Goal: Check status

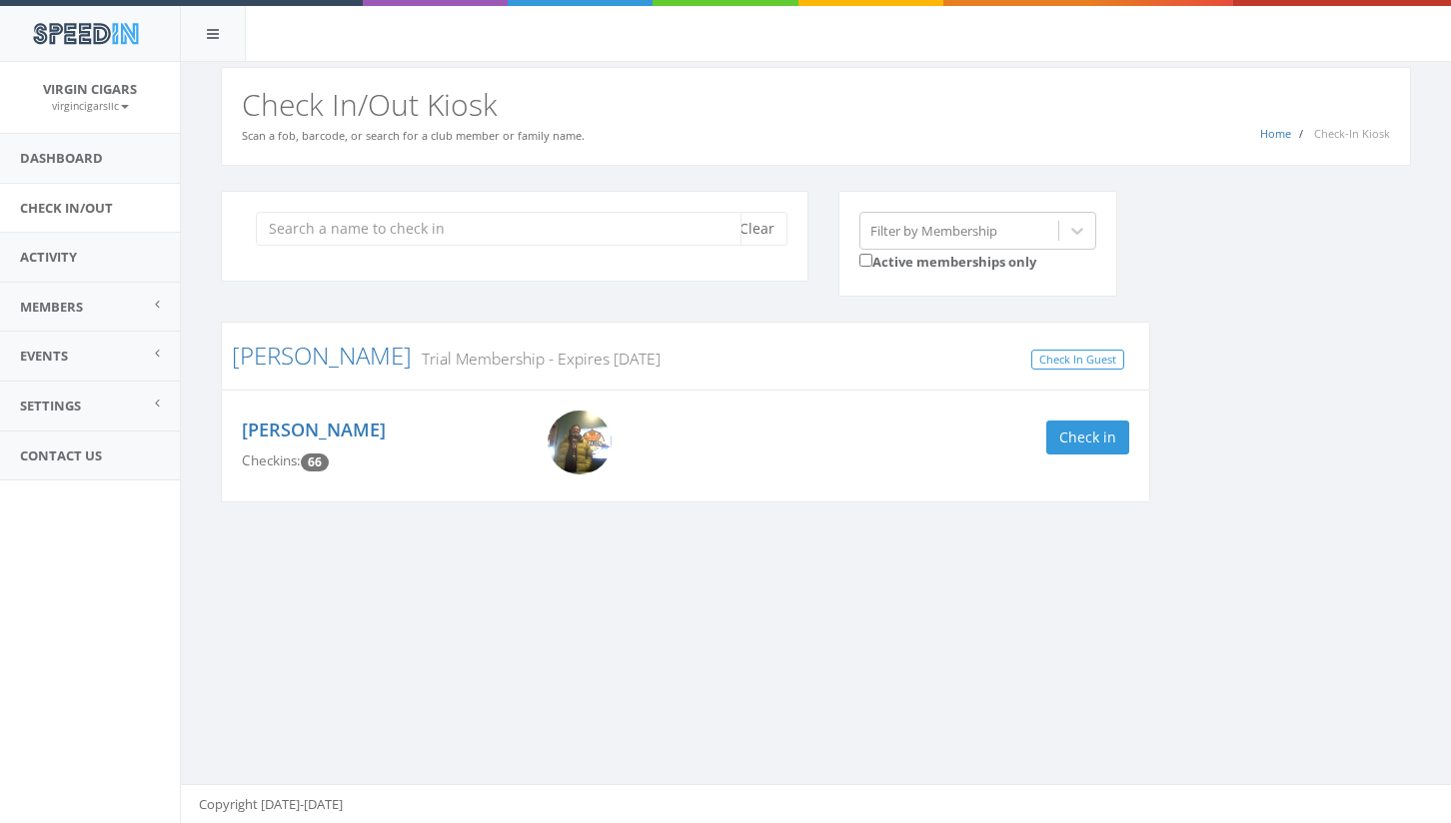
click at [568, 230] on input "search" at bounding box center [499, 229] width 486 height 34
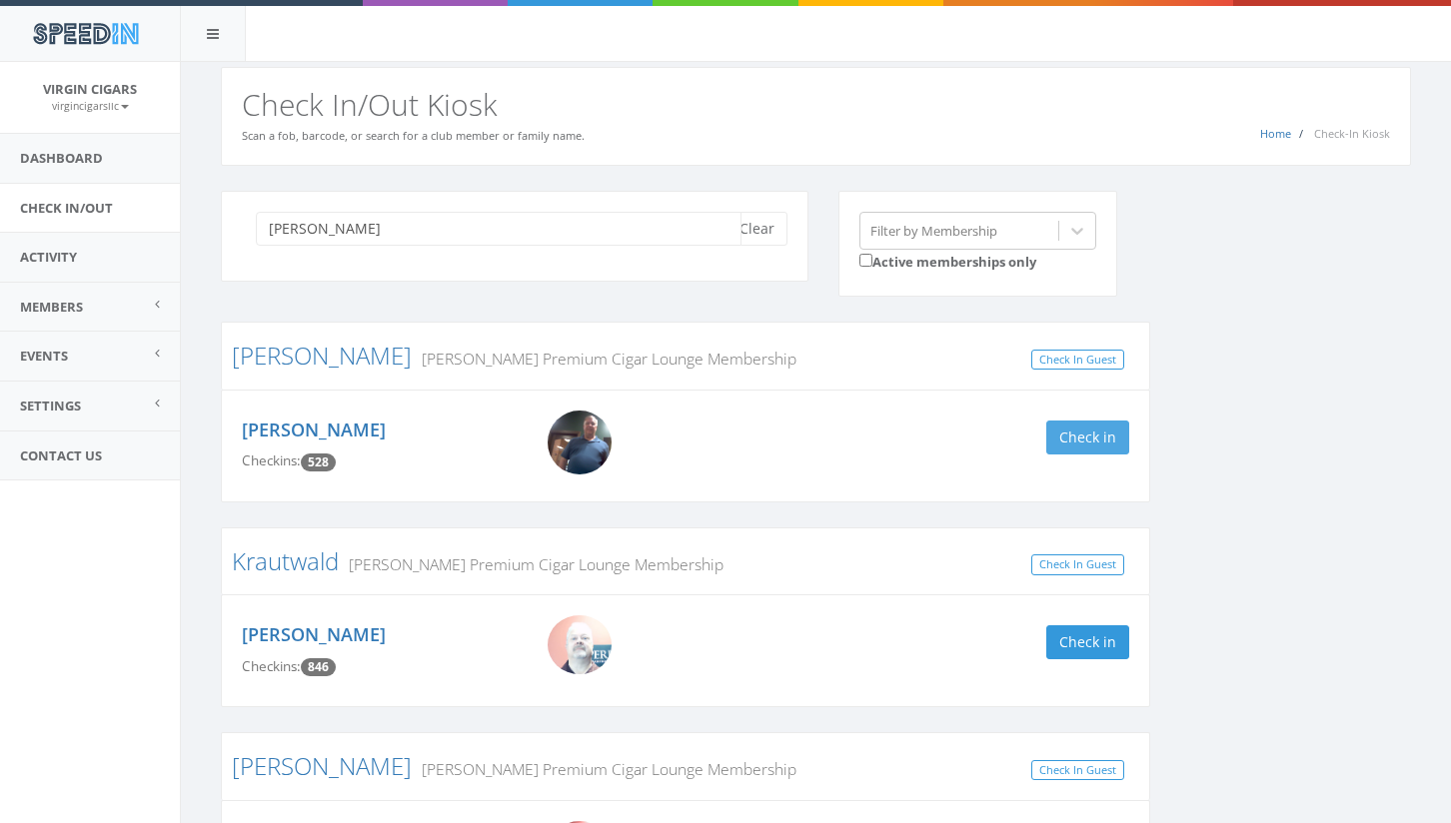
type input "[PERSON_NAME]"
click at [1101, 439] on button "Check in" at bounding box center [1087, 438] width 83 height 34
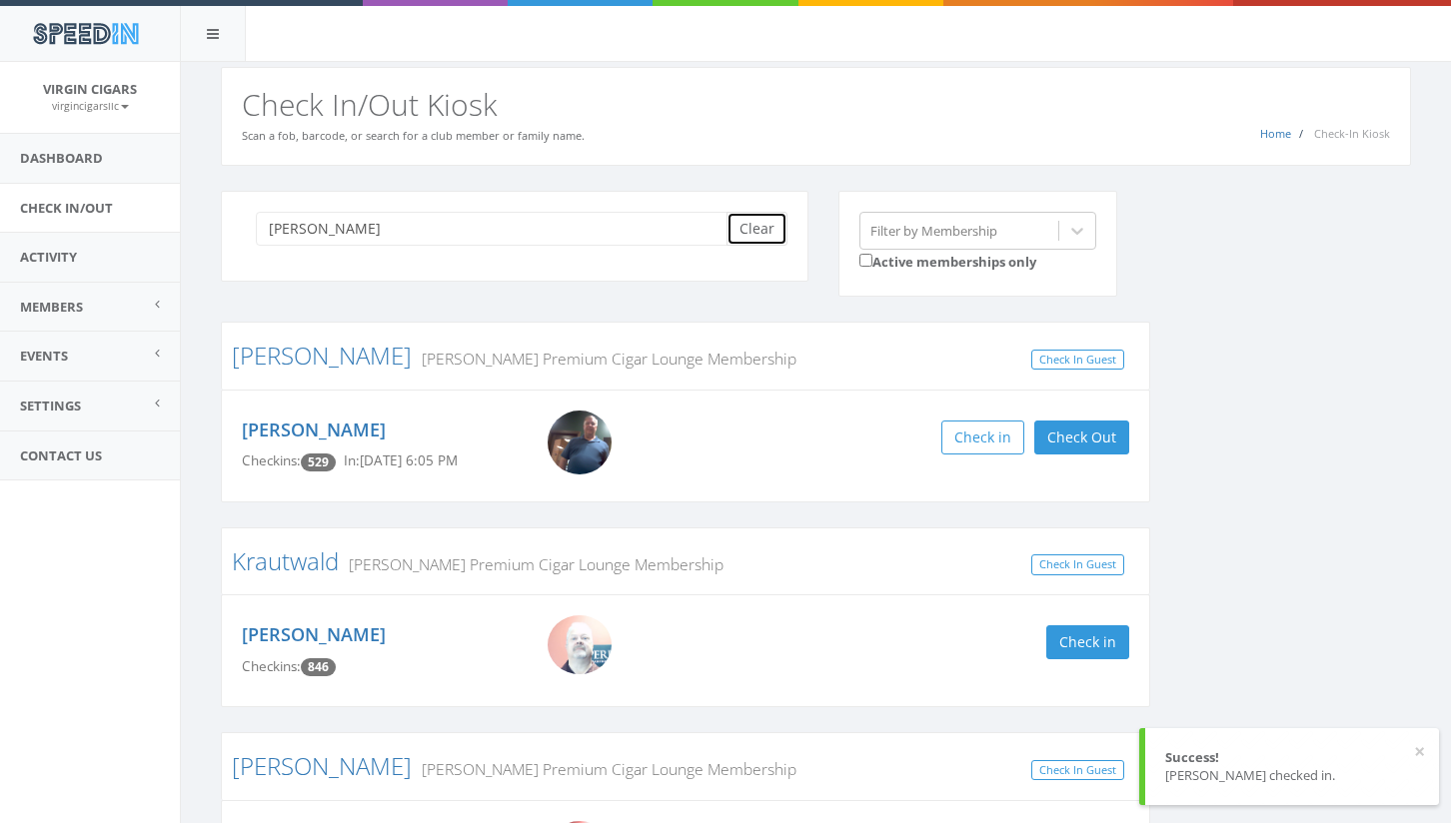
click at [758, 224] on button "Clear" at bounding box center [756, 229] width 61 height 34
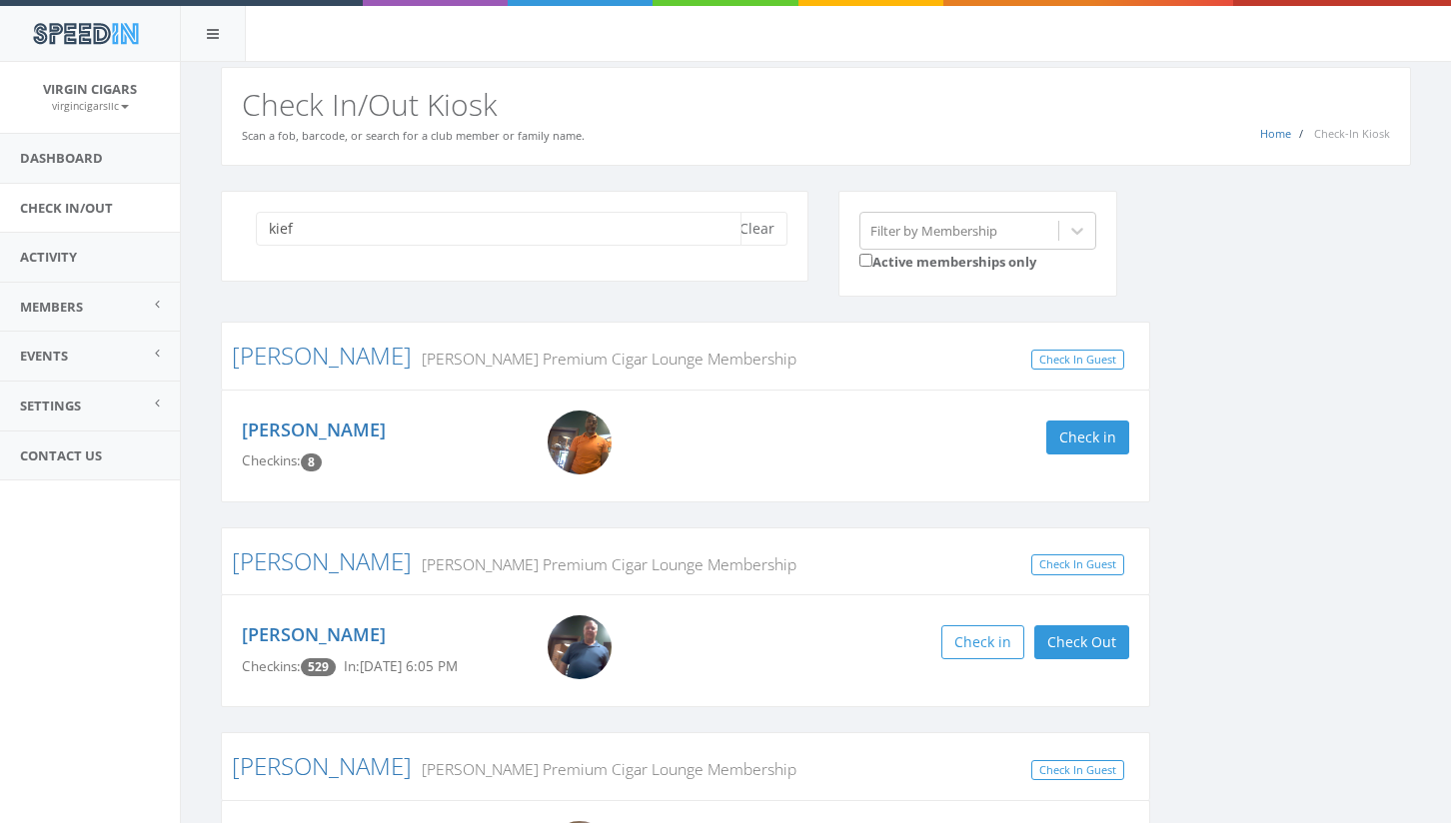
type input "kie"
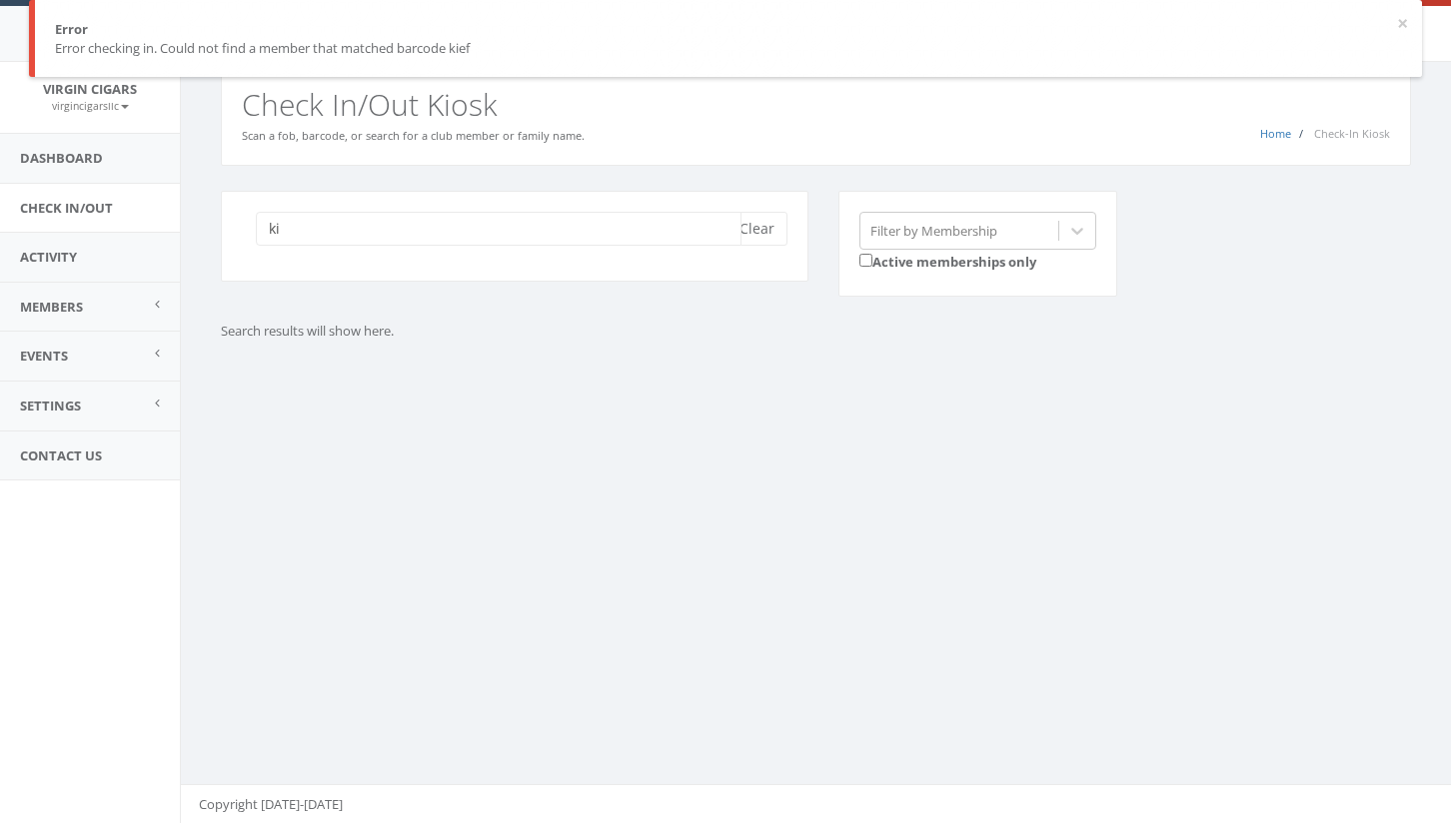
type input "k"
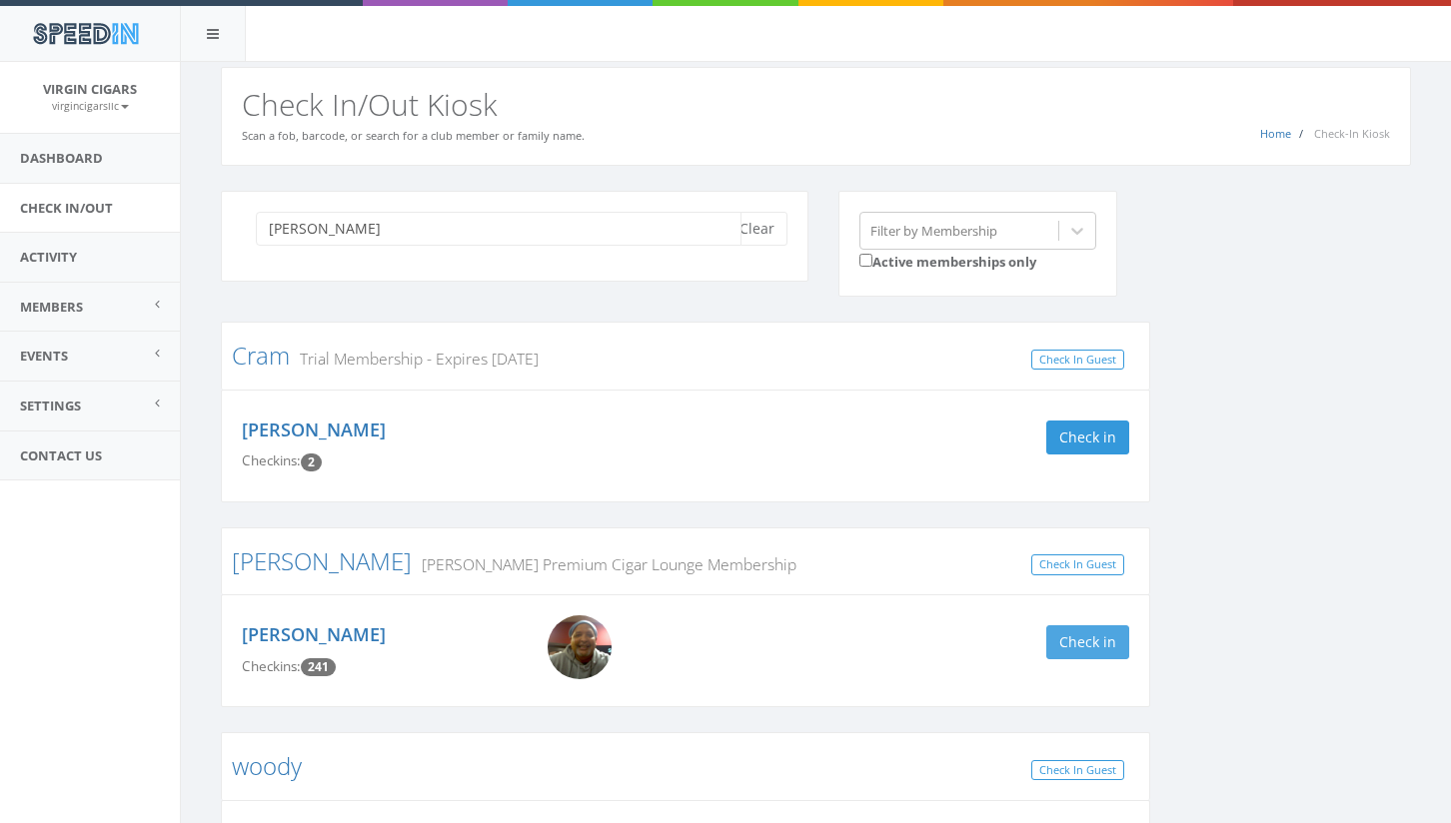
type input "[PERSON_NAME]"
click at [1080, 642] on button "Check in" at bounding box center [1087, 643] width 83 height 34
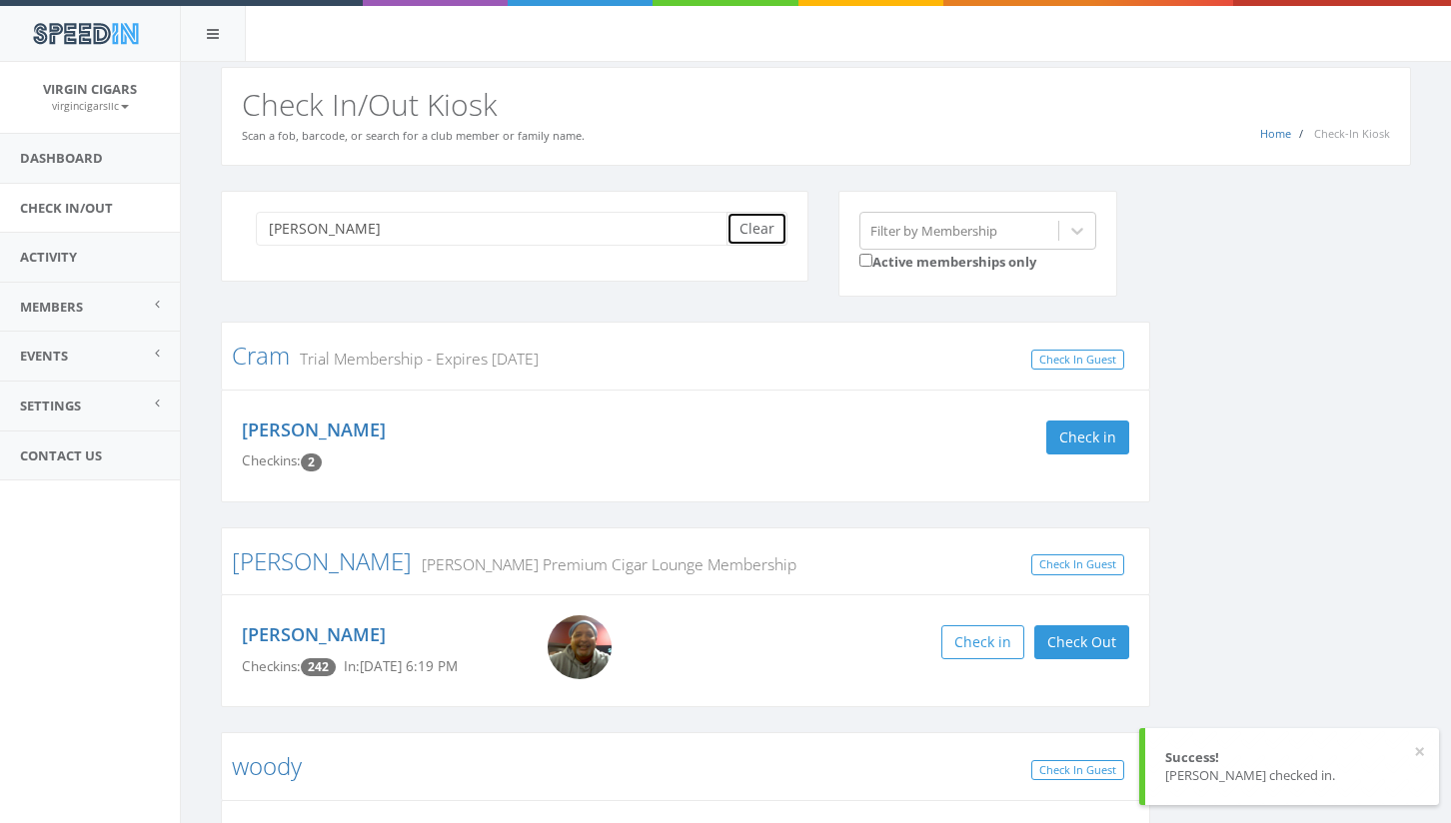
click at [768, 226] on button "Clear" at bounding box center [756, 229] width 61 height 34
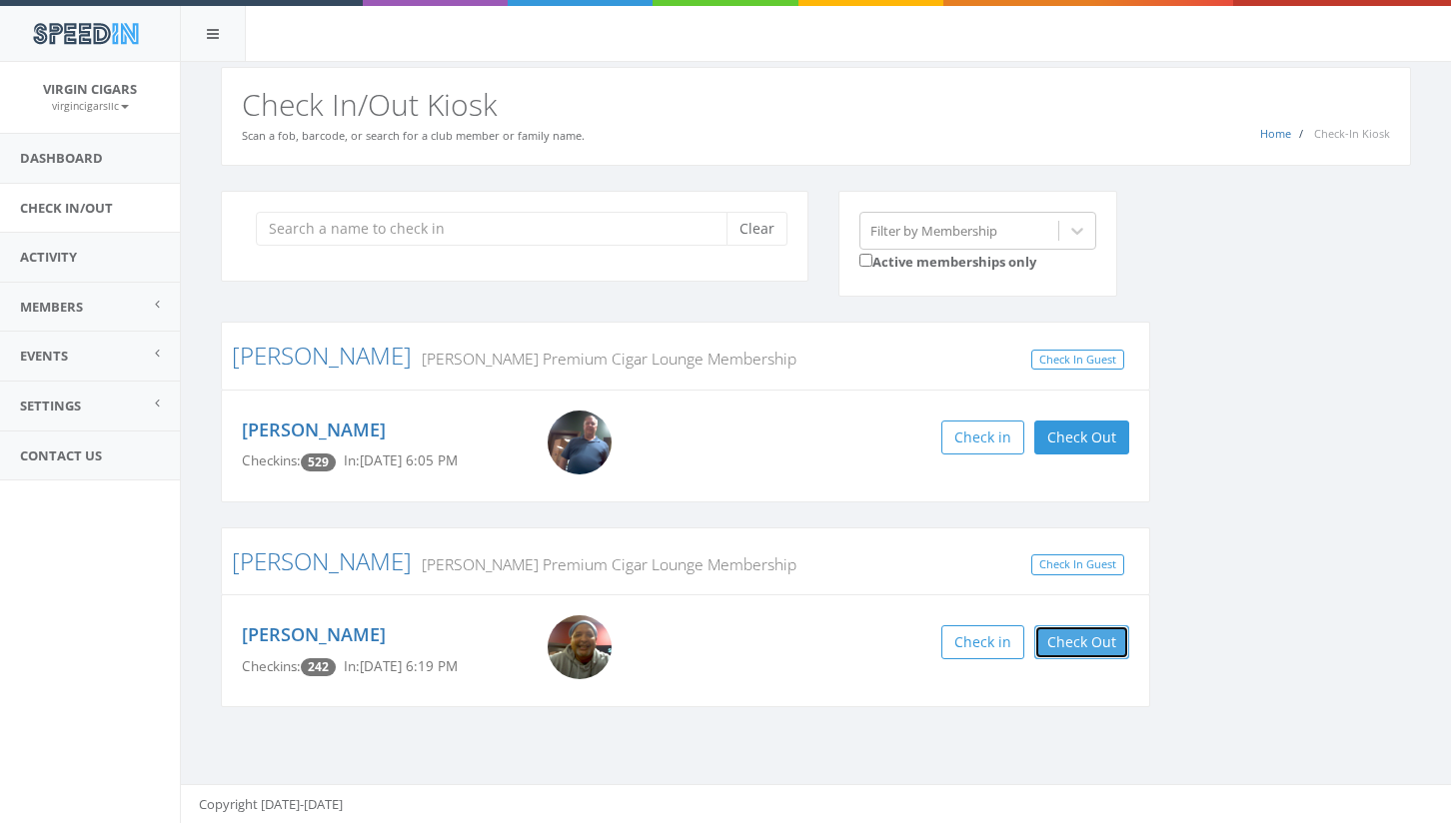
click at [1107, 646] on button "Check Out" at bounding box center [1081, 643] width 95 height 34
